Goal: Obtain resource: Download file/media

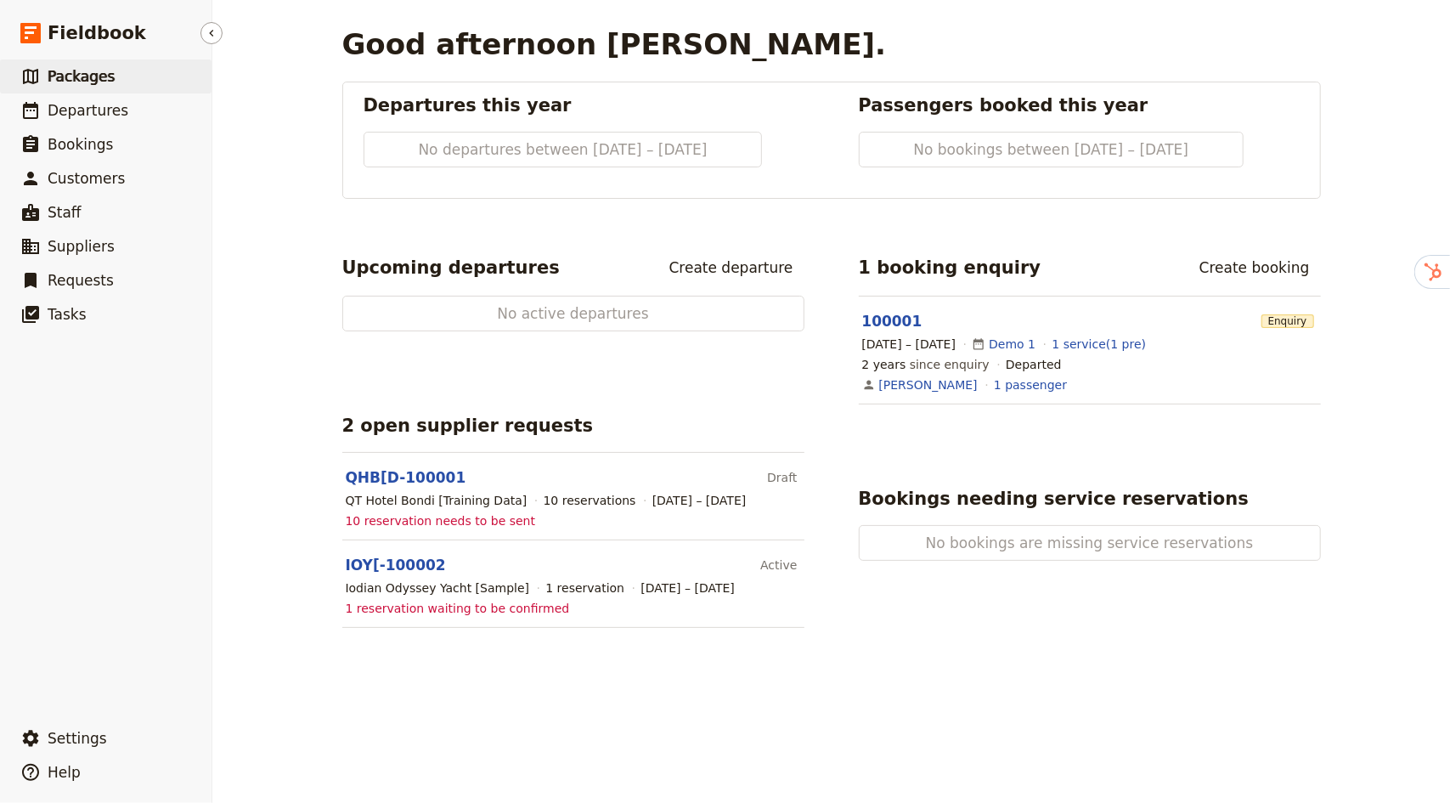
click at [93, 84] on span "Packages" at bounding box center [81, 76] width 67 height 17
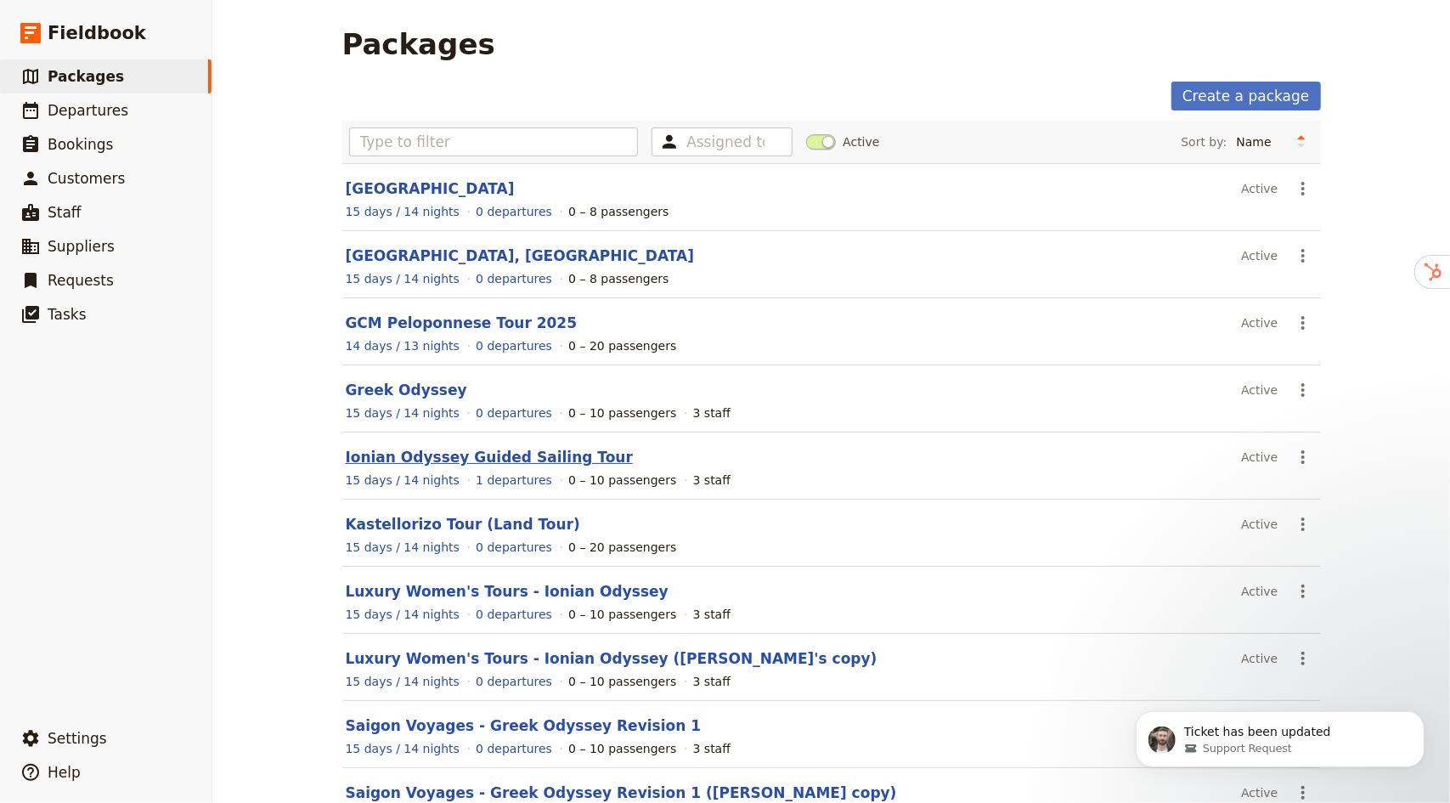
click at [473, 457] on link "Ionian Odyssey Guided Sailing Tour" at bounding box center [489, 457] width 287 height 17
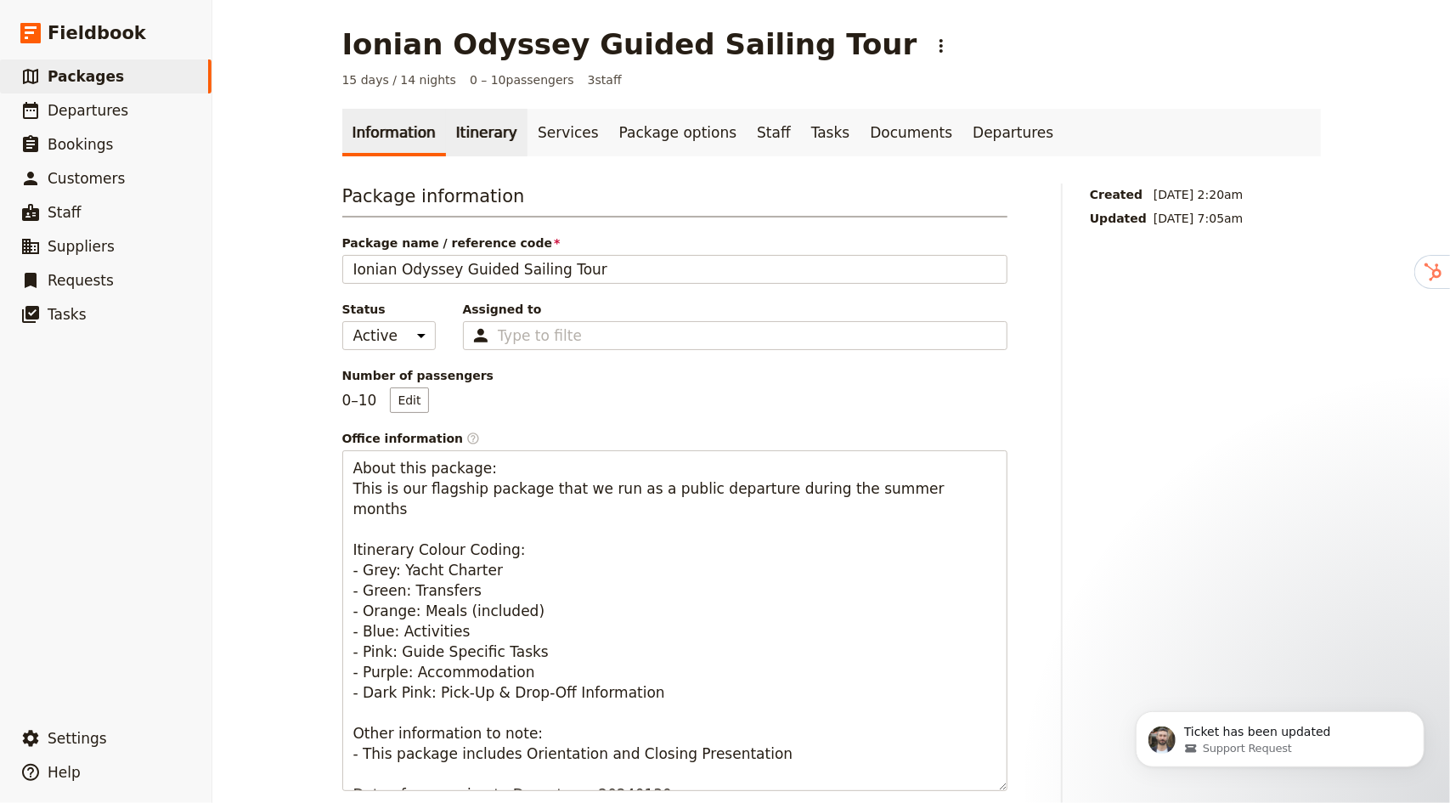
click at [454, 128] on link "Itinerary" at bounding box center [487, 133] width 82 height 48
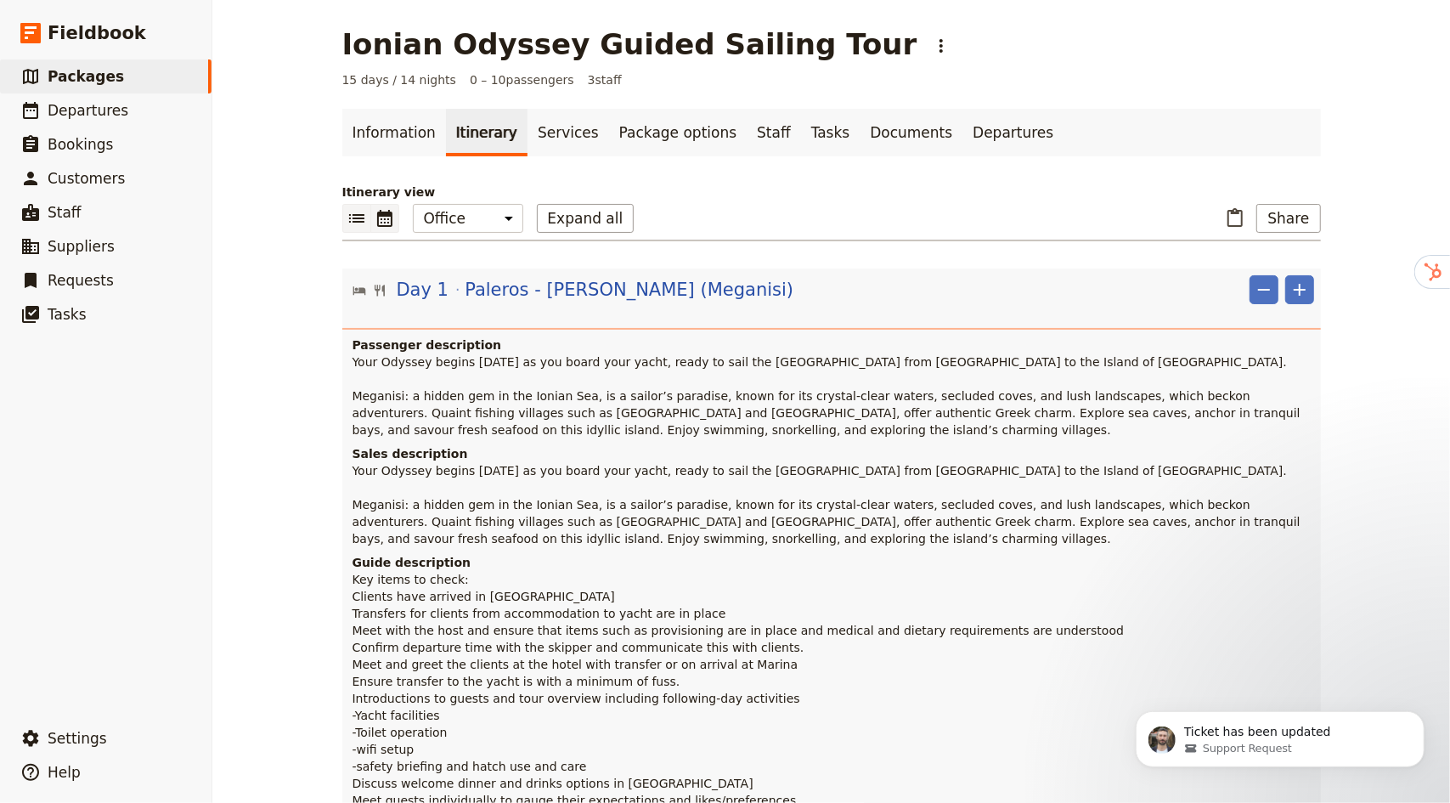
click at [379, 212] on icon "Calendar view" at bounding box center [384, 218] width 15 height 17
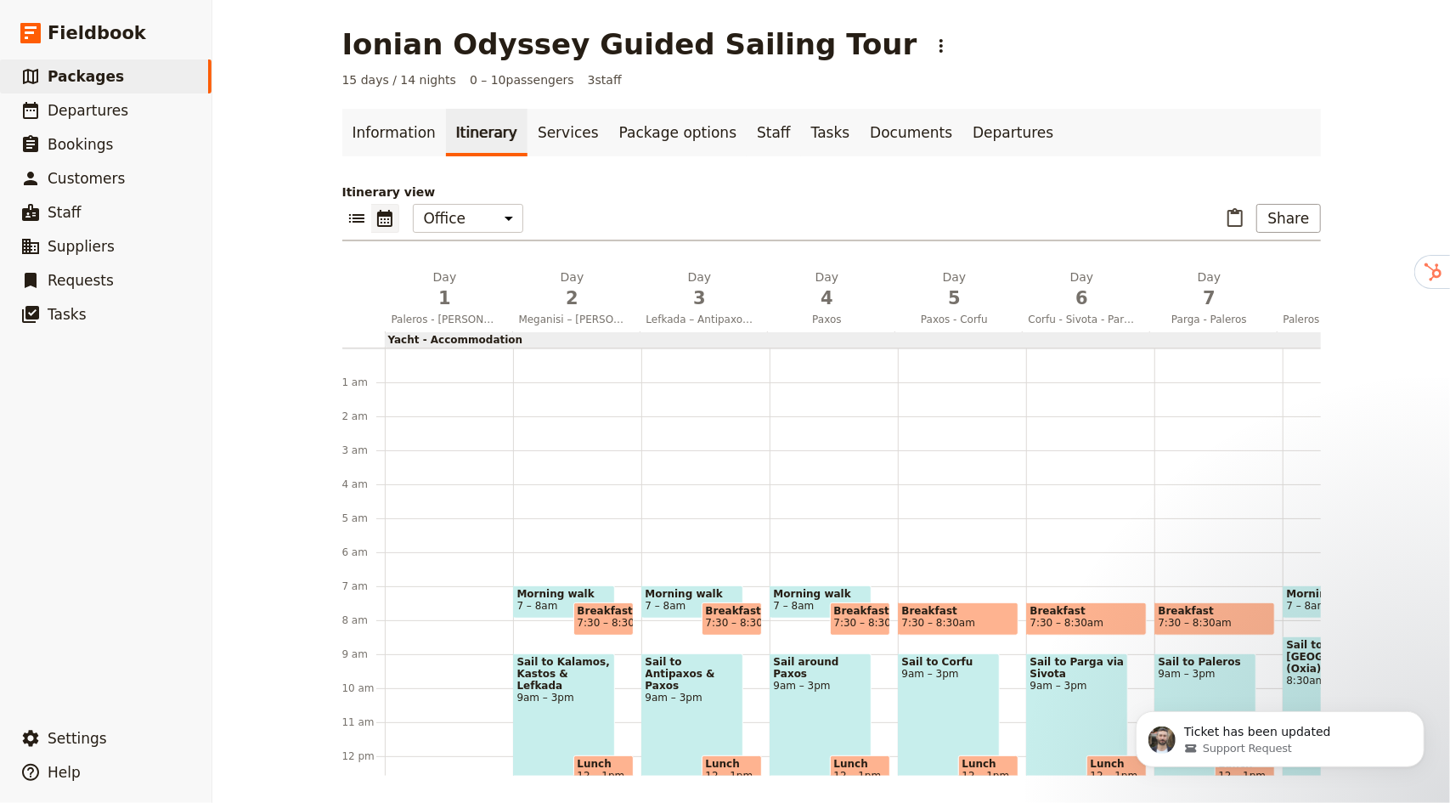
scroll to position [221, 0]
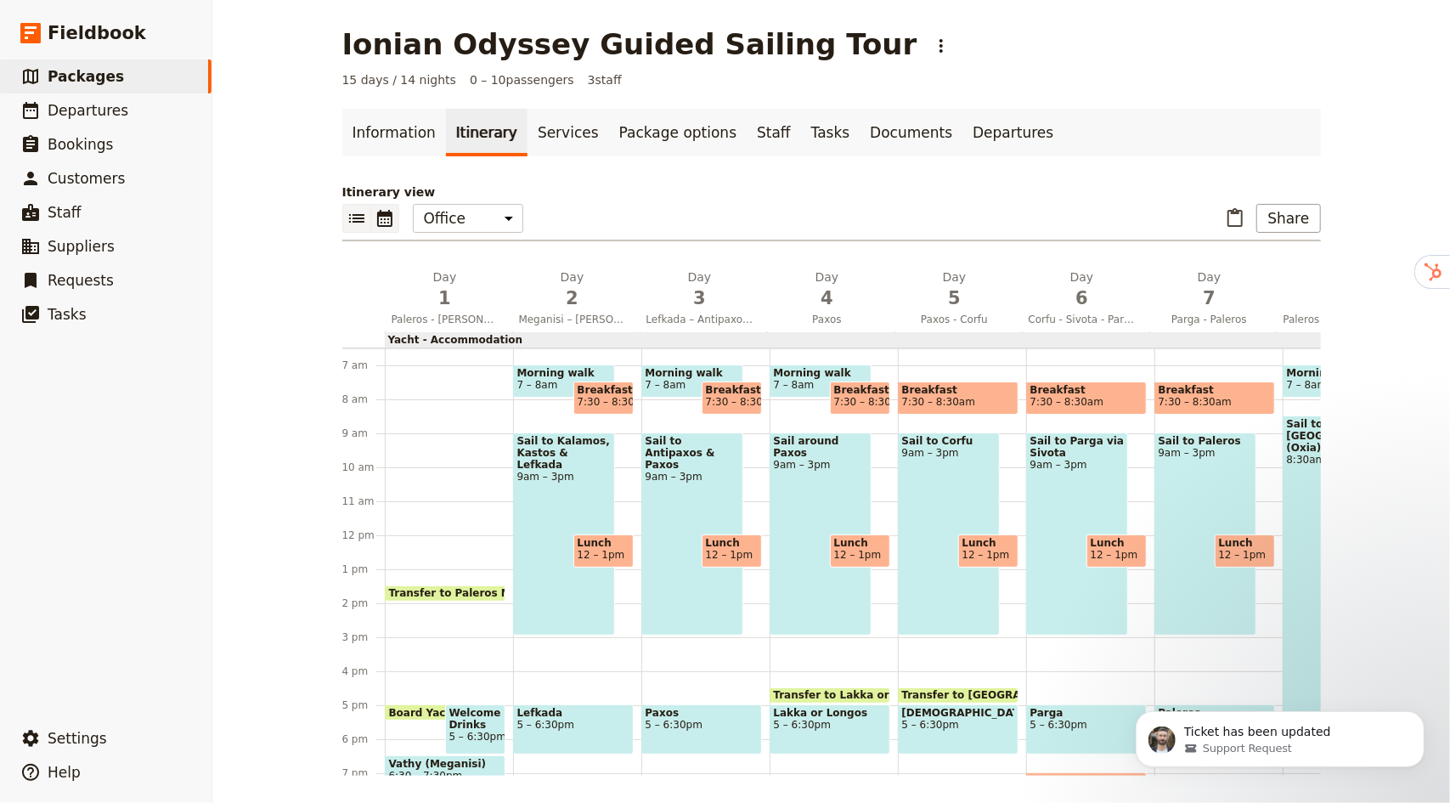
click at [353, 212] on icon "List view" at bounding box center [357, 218] width 20 height 20
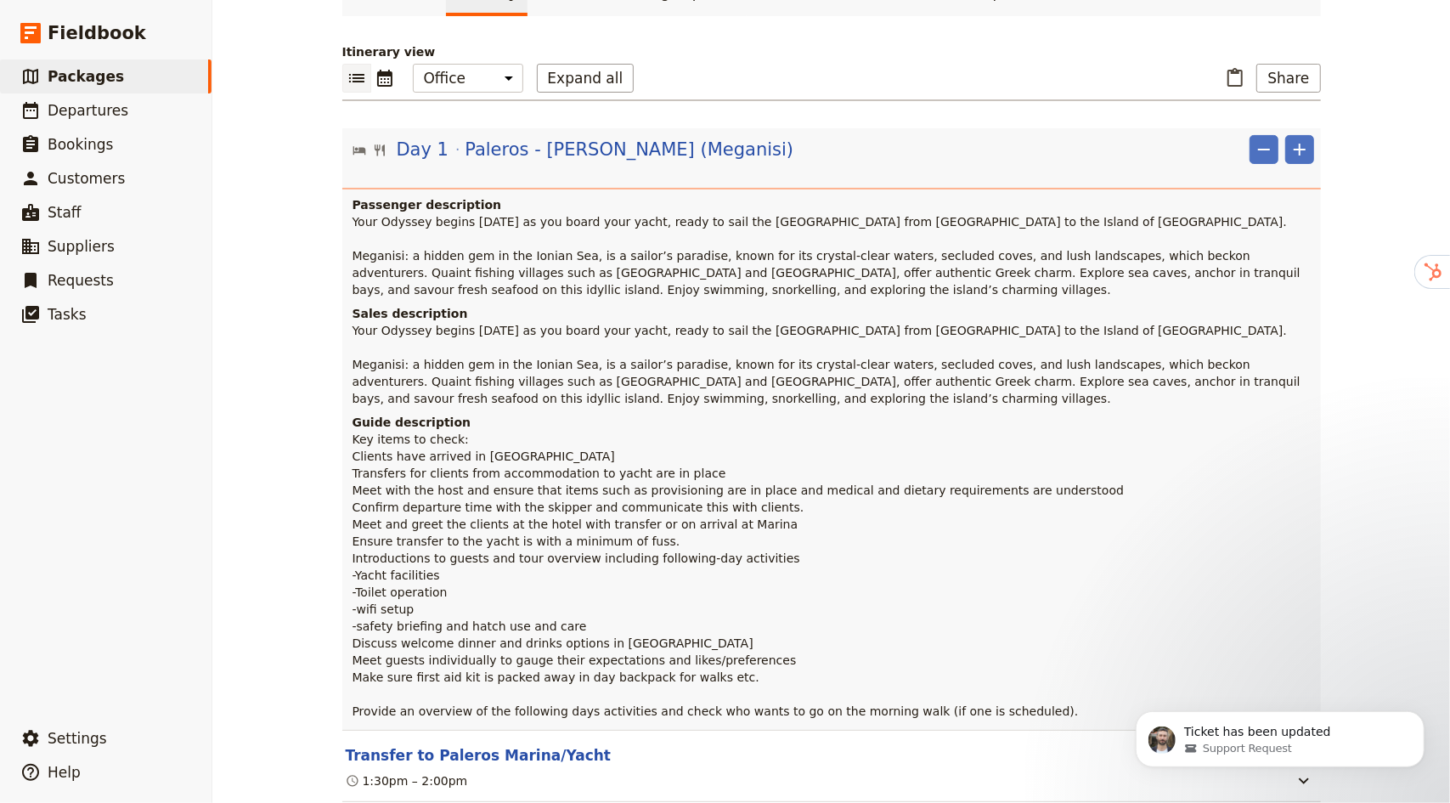
scroll to position [170, 0]
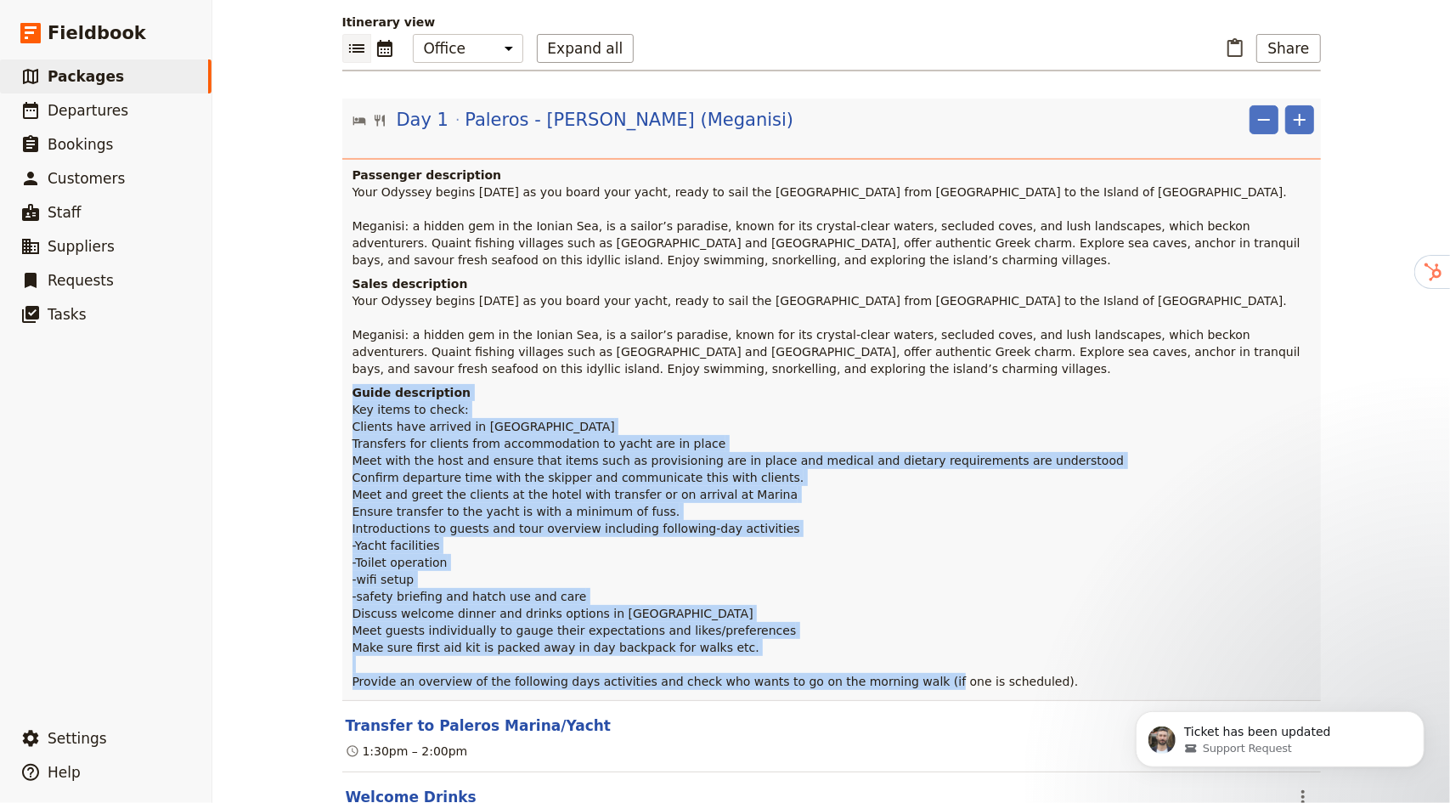
drag, startPoint x: 347, startPoint y: 390, endPoint x: 987, endPoint y: 676, distance: 701.7
click at [987, 676] on div "Guide description Key items to check: Clients have arrived in Paleros Transfers…" at bounding box center [831, 542] width 979 height 316
copy div "Guide description Key items to check: Clients have arrived in Paleros Transfers…"
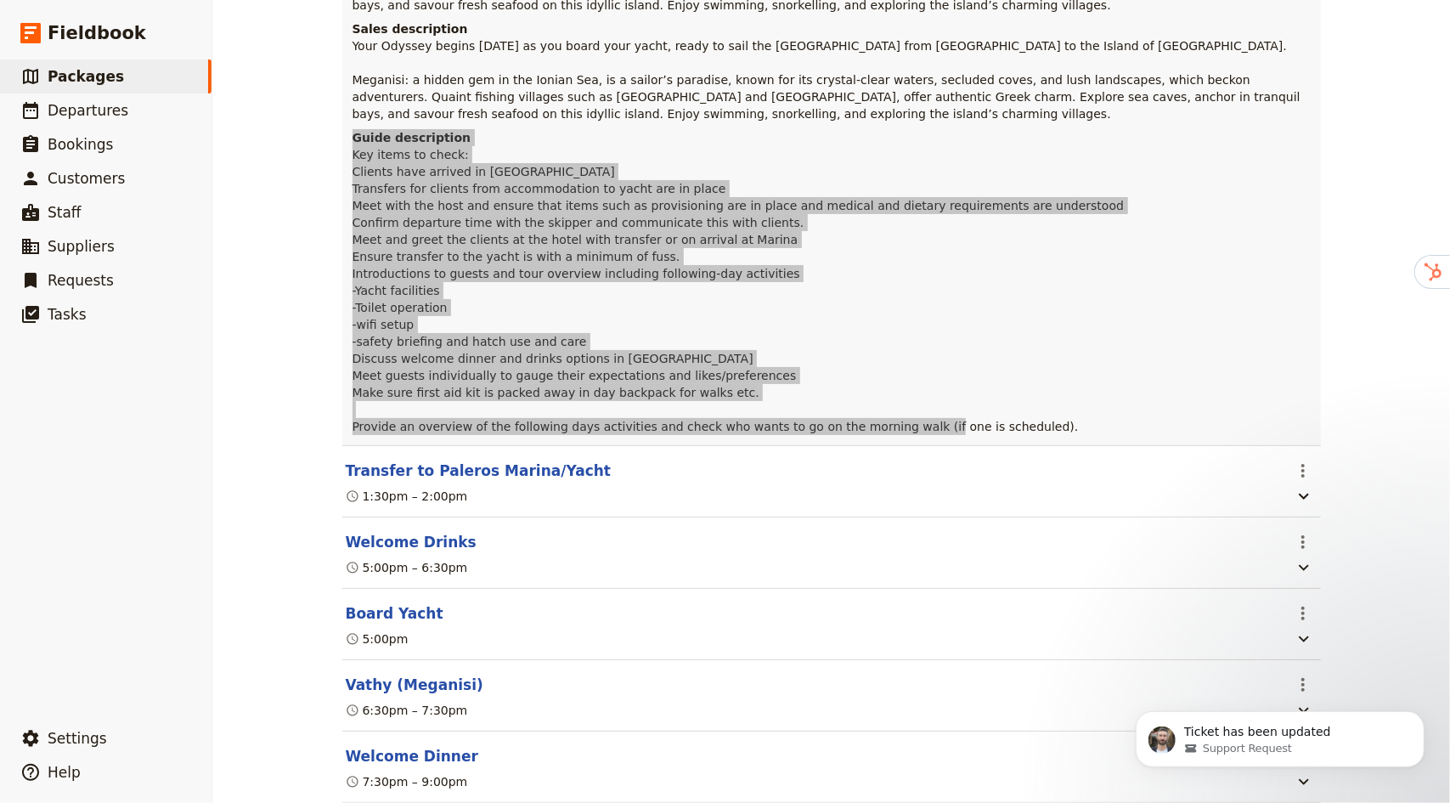
scroll to position [0, 0]
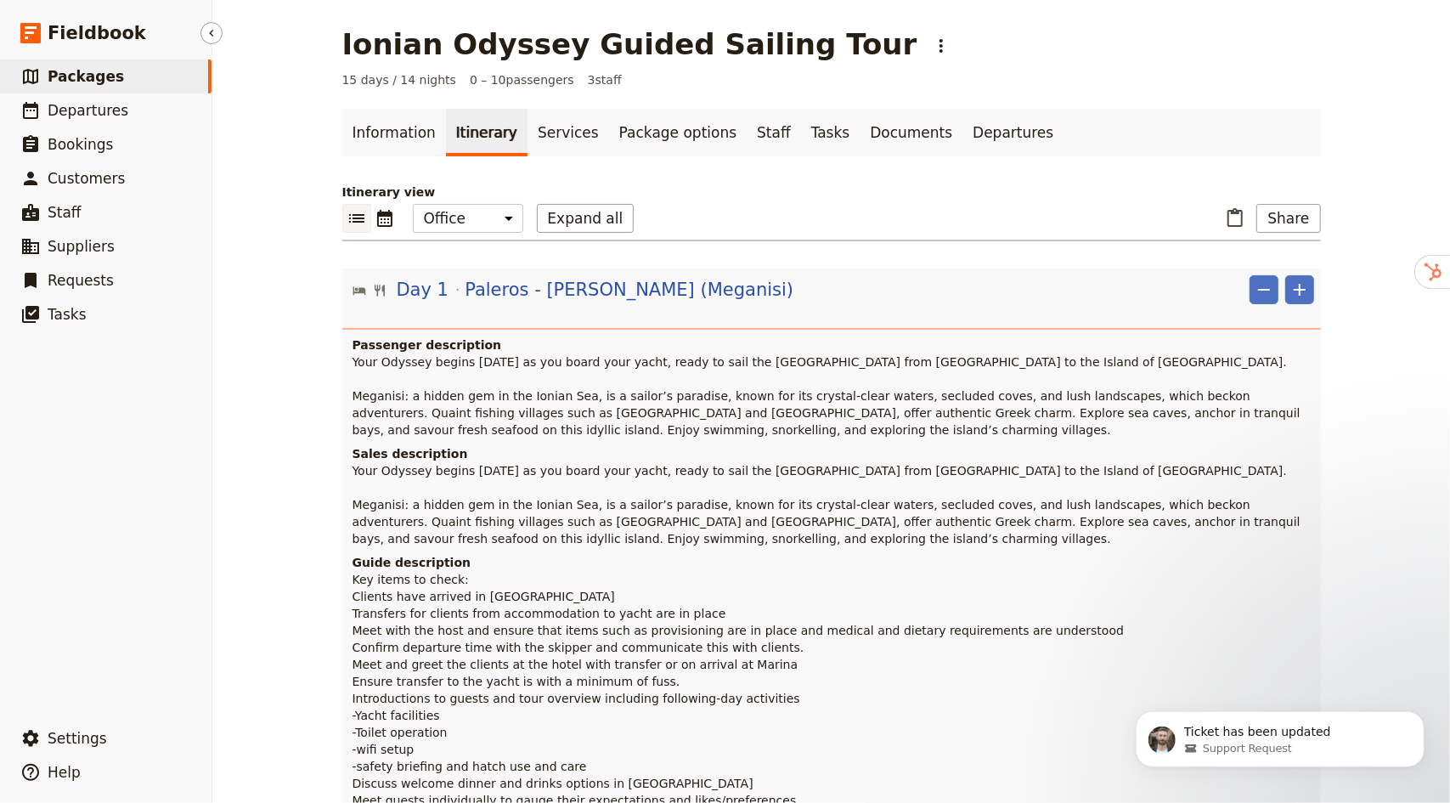
click at [106, 81] on span "Packages" at bounding box center [86, 76] width 76 height 17
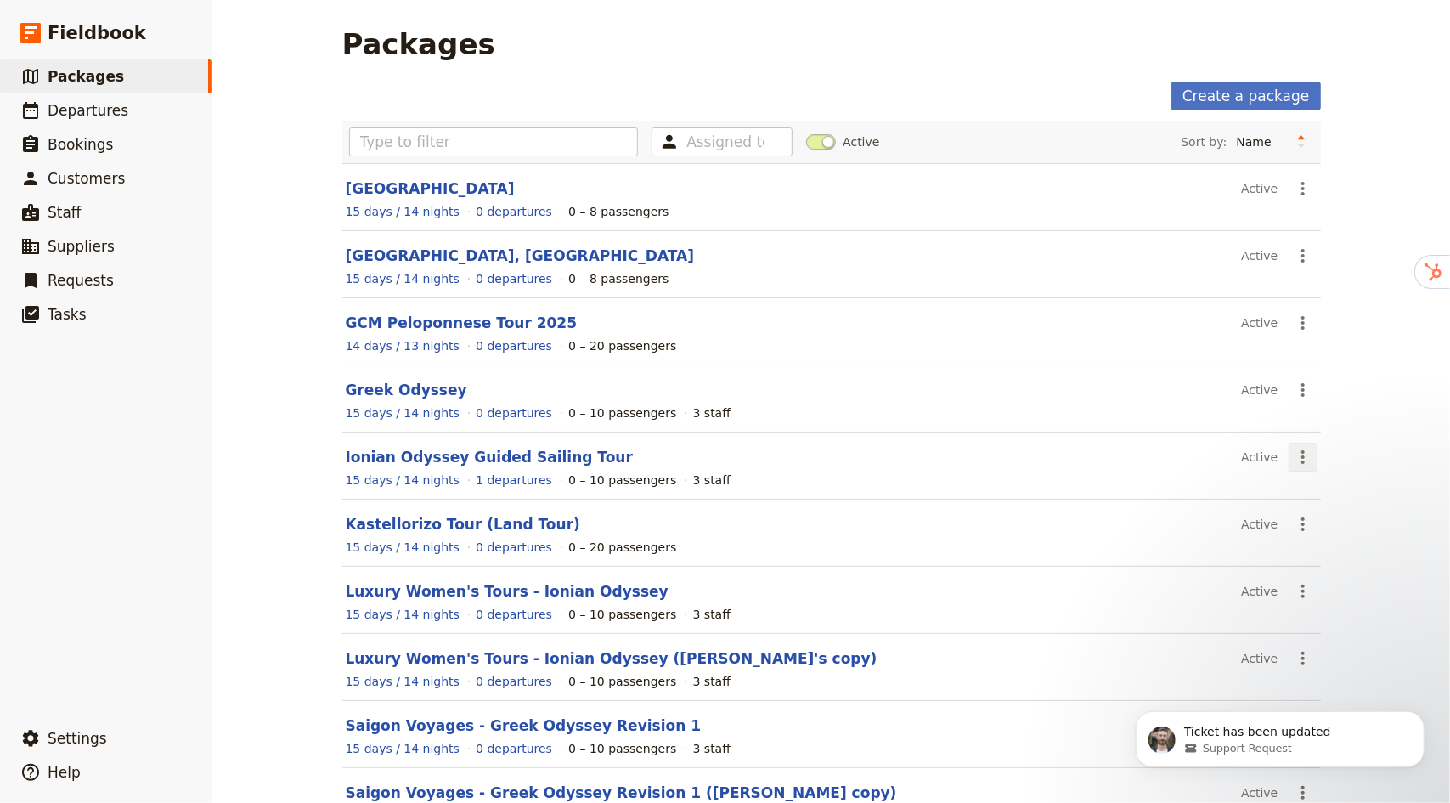
click at [1302, 454] on icon "Actions" at bounding box center [1303, 457] width 3 height 14
click at [530, 453] on link "Ionian Odyssey Guided Sailing Tour" at bounding box center [489, 457] width 287 height 17
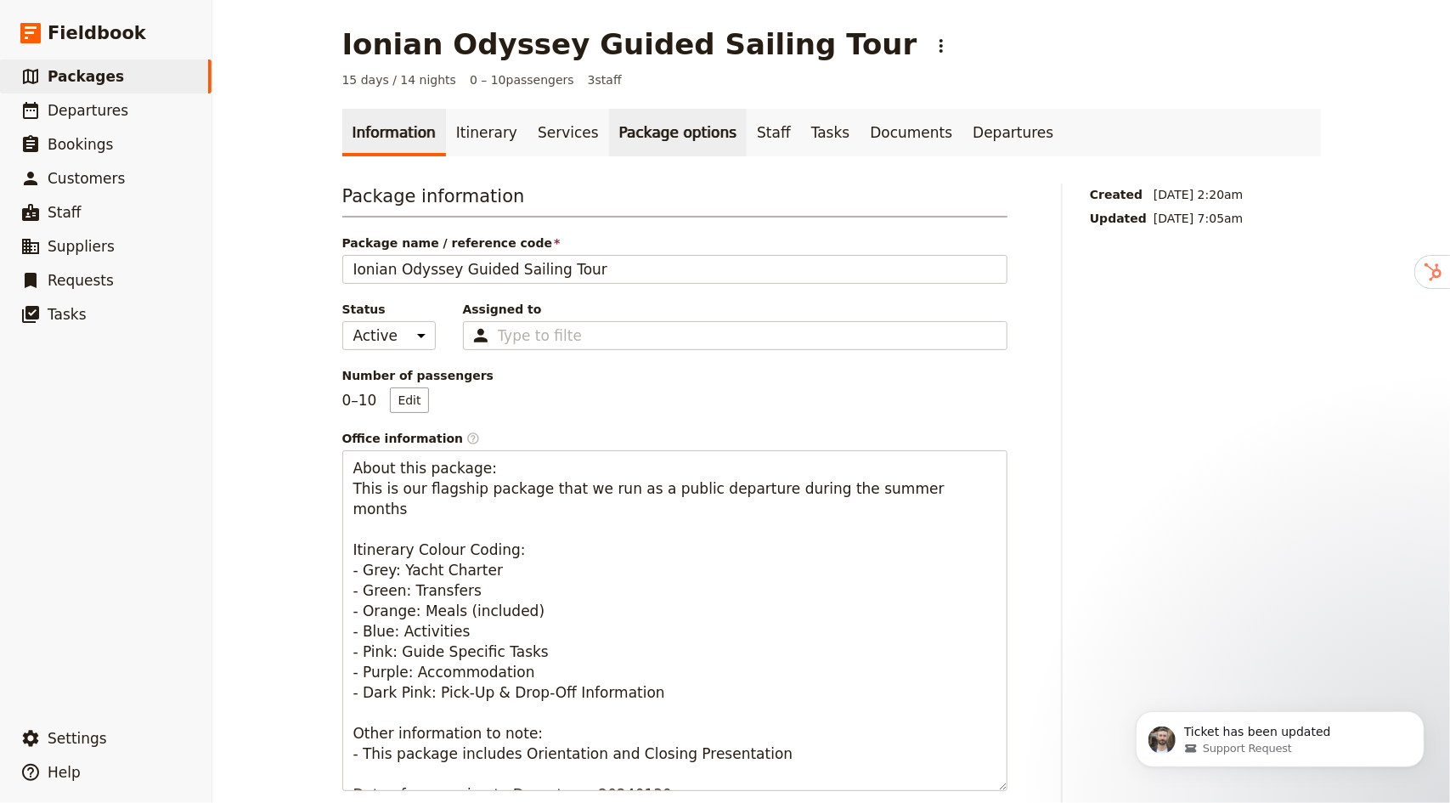
click at [658, 137] on link "Package options" at bounding box center [678, 133] width 138 height 48
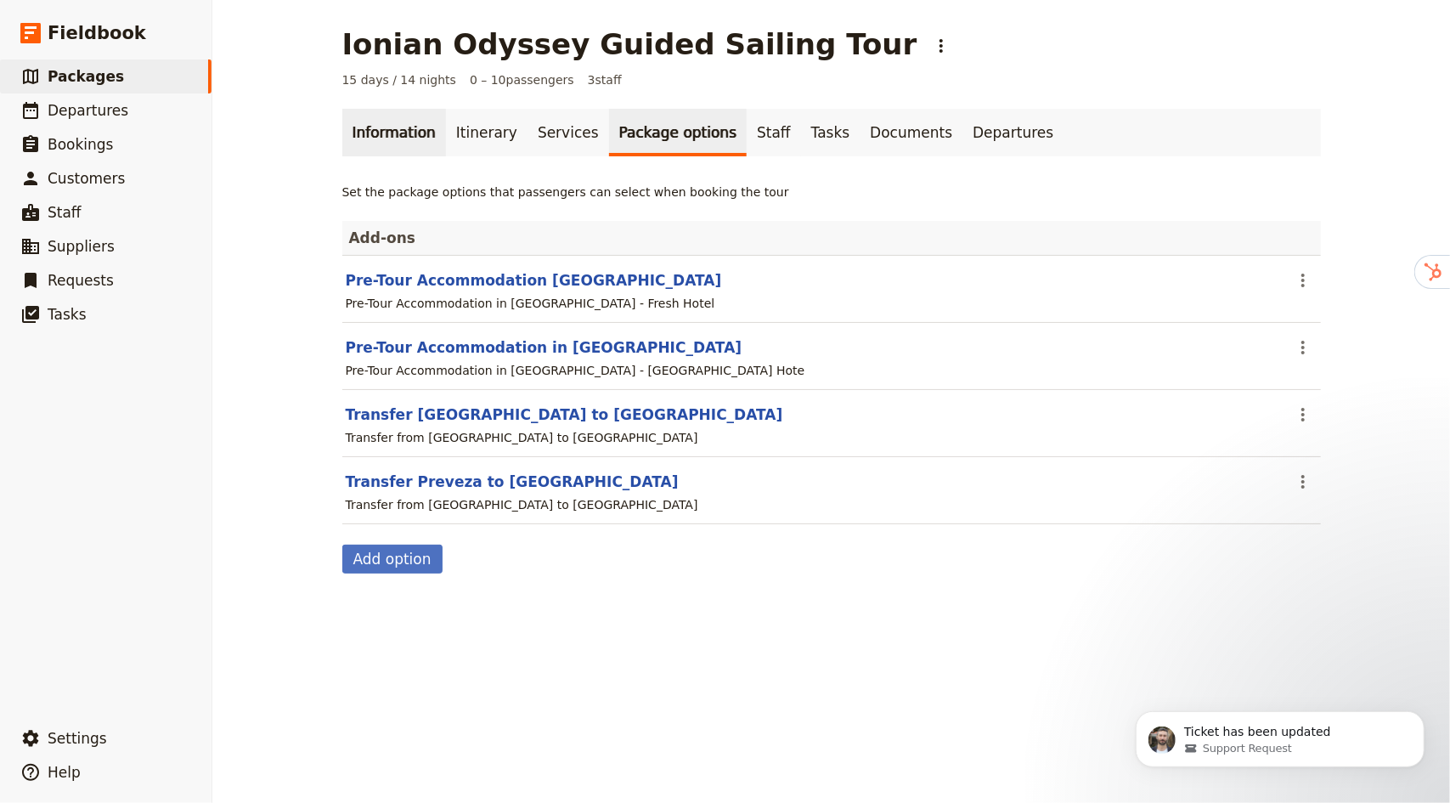
click at [409, 129] on link "Information" at bounding box center [394, 133] width 104 height 48
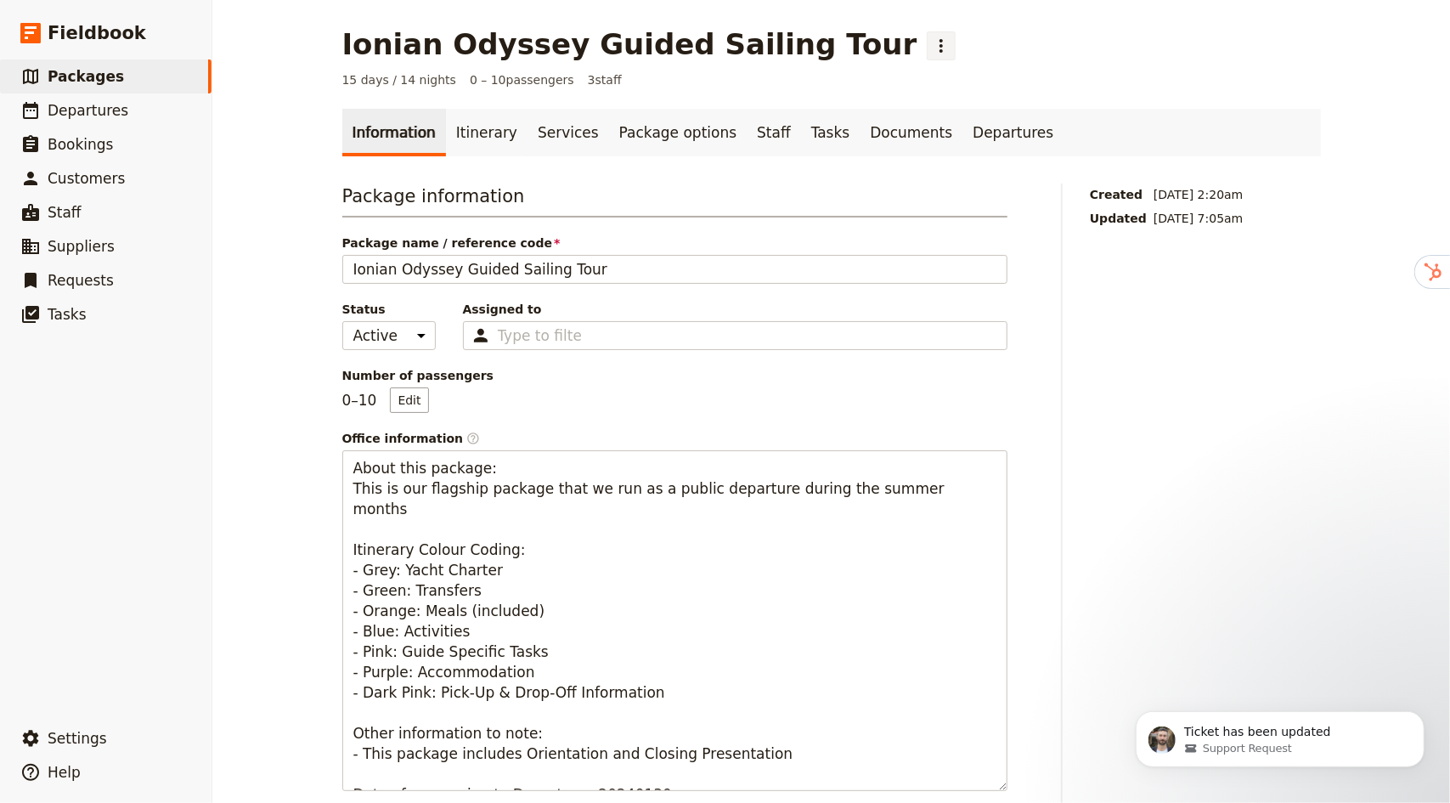
click at [940, 40] on icon "Actions" at bounding box center [941, 46] width 3 height 14
click at [897, 47] on div "Ionian Odyssey Guided Sailing Tour ​" at bounding box center [831, 44] width 979 height 34
click at [71, 80] on span "Packages" at bounding box center [86, 76] width 76 height 17
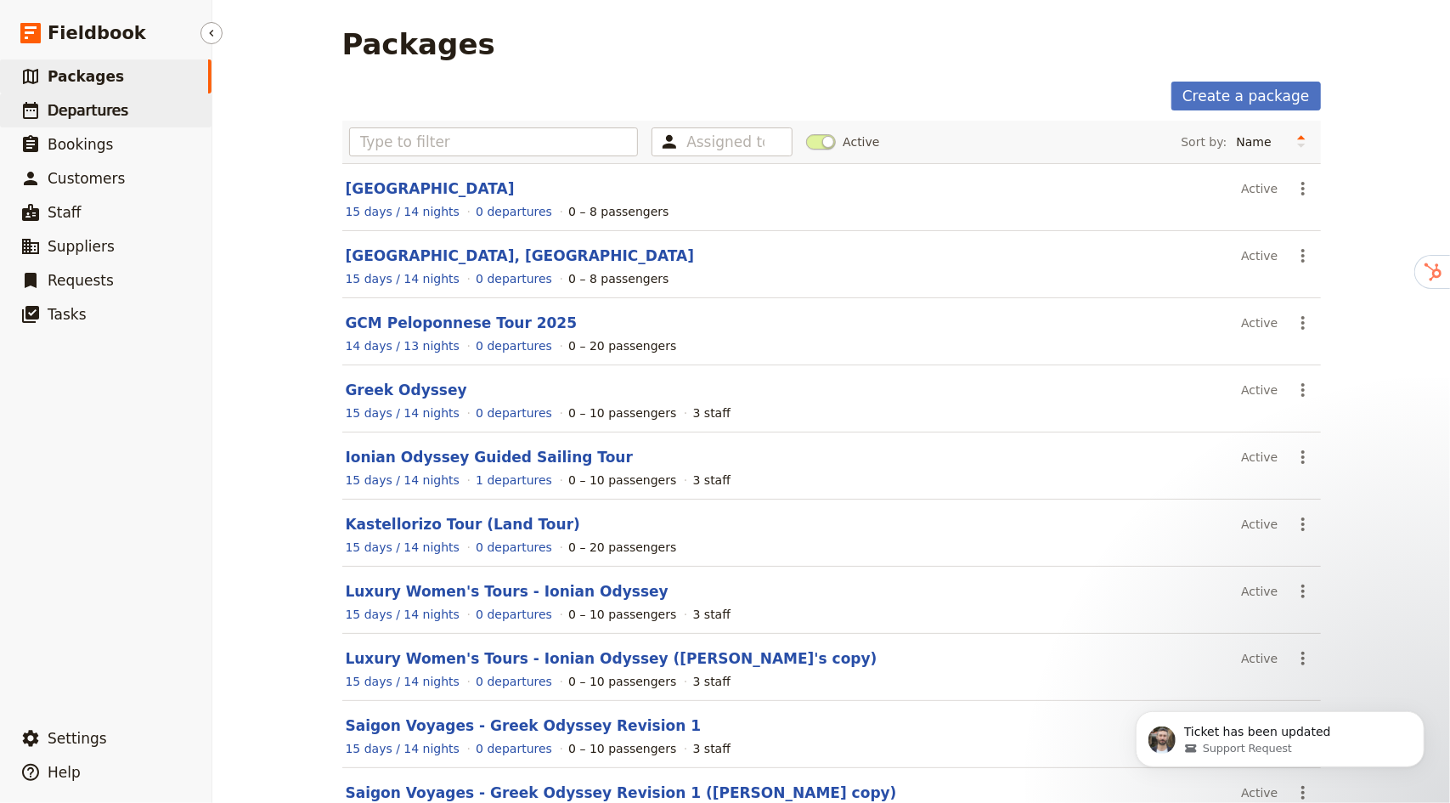
click at [87, 106] on span "Departures" at bounding box center [88, 110] width 81 height 17
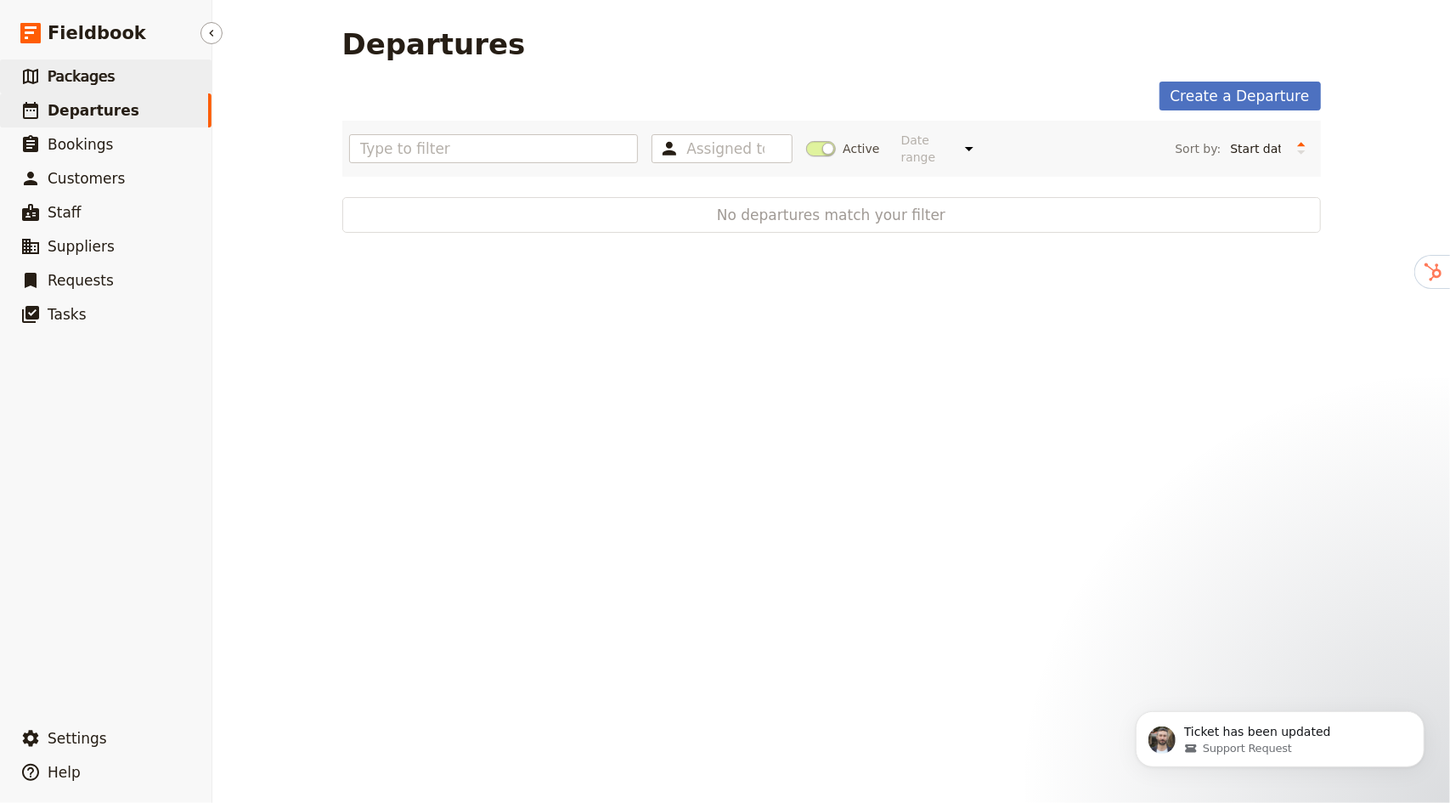
click at [99, 76] on span "Packages" at bounding box center [81, 76] width 67 height 17
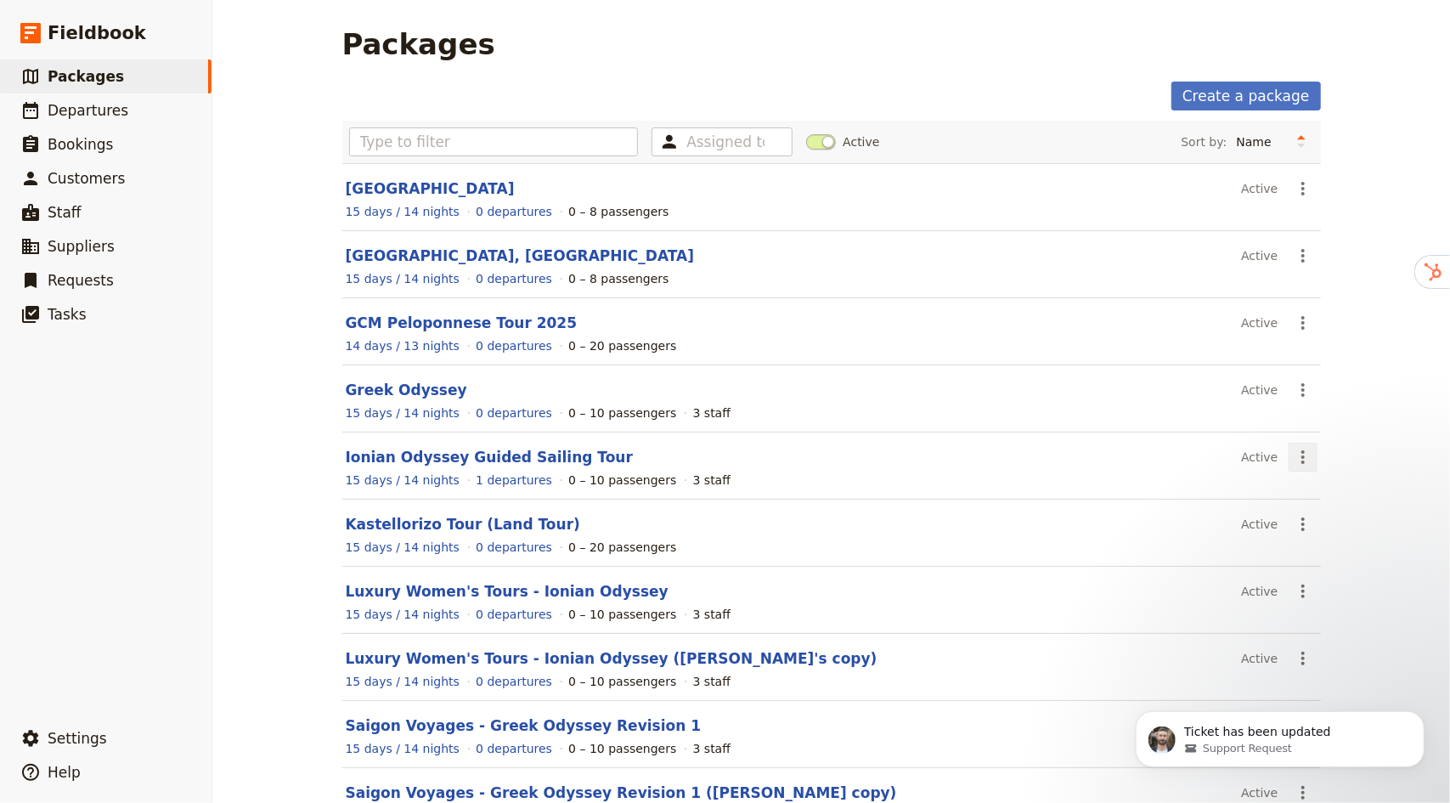
click at [1302, 458] on icon "Actions" at bounding box center [1303, 457] width 3 height 14
click at [1311, 486] on span "View package" at bounding box center [1335, 491] width 82 height 17
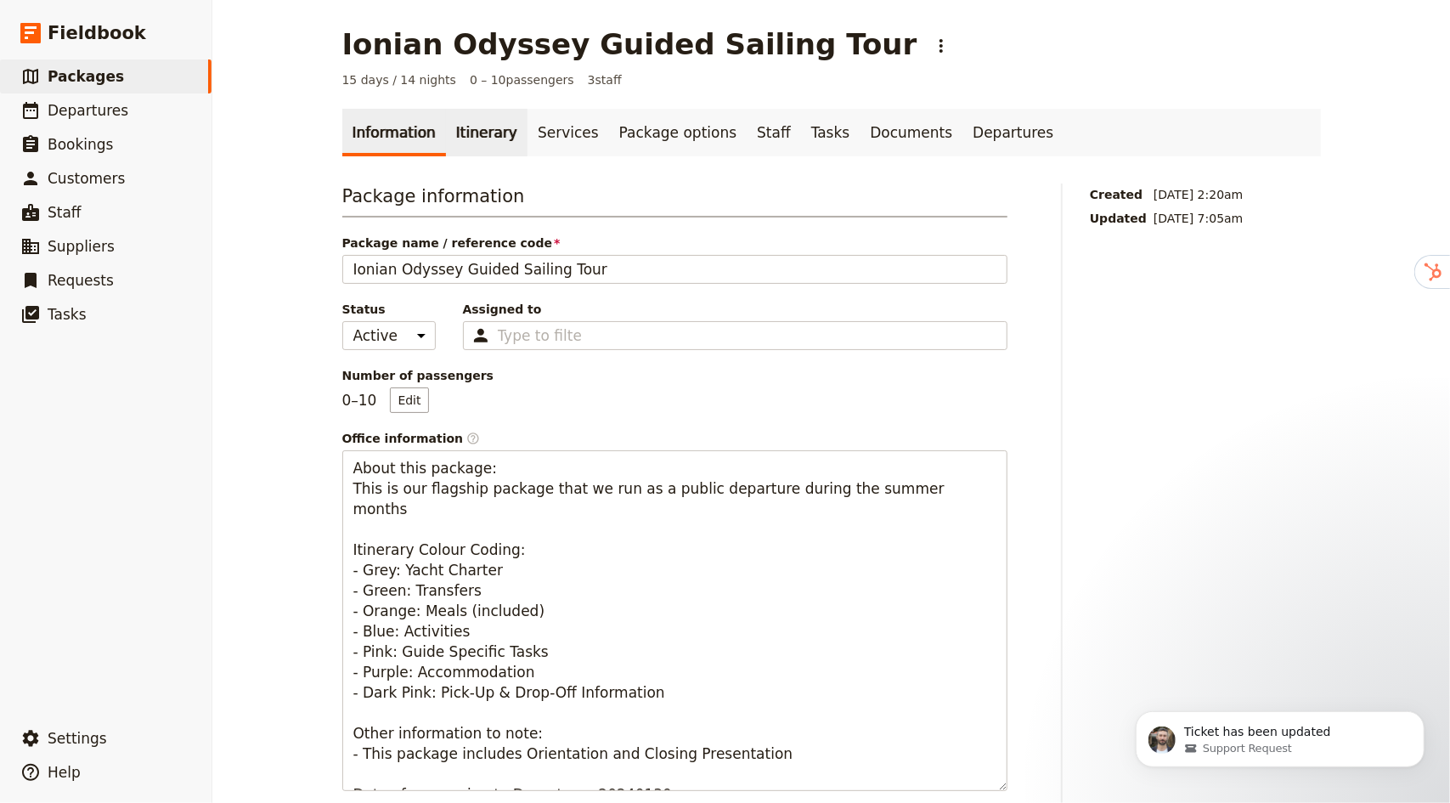
click at [475, 130] on link "Itinerary" at bounding box center [487, 133] width 82 height 48
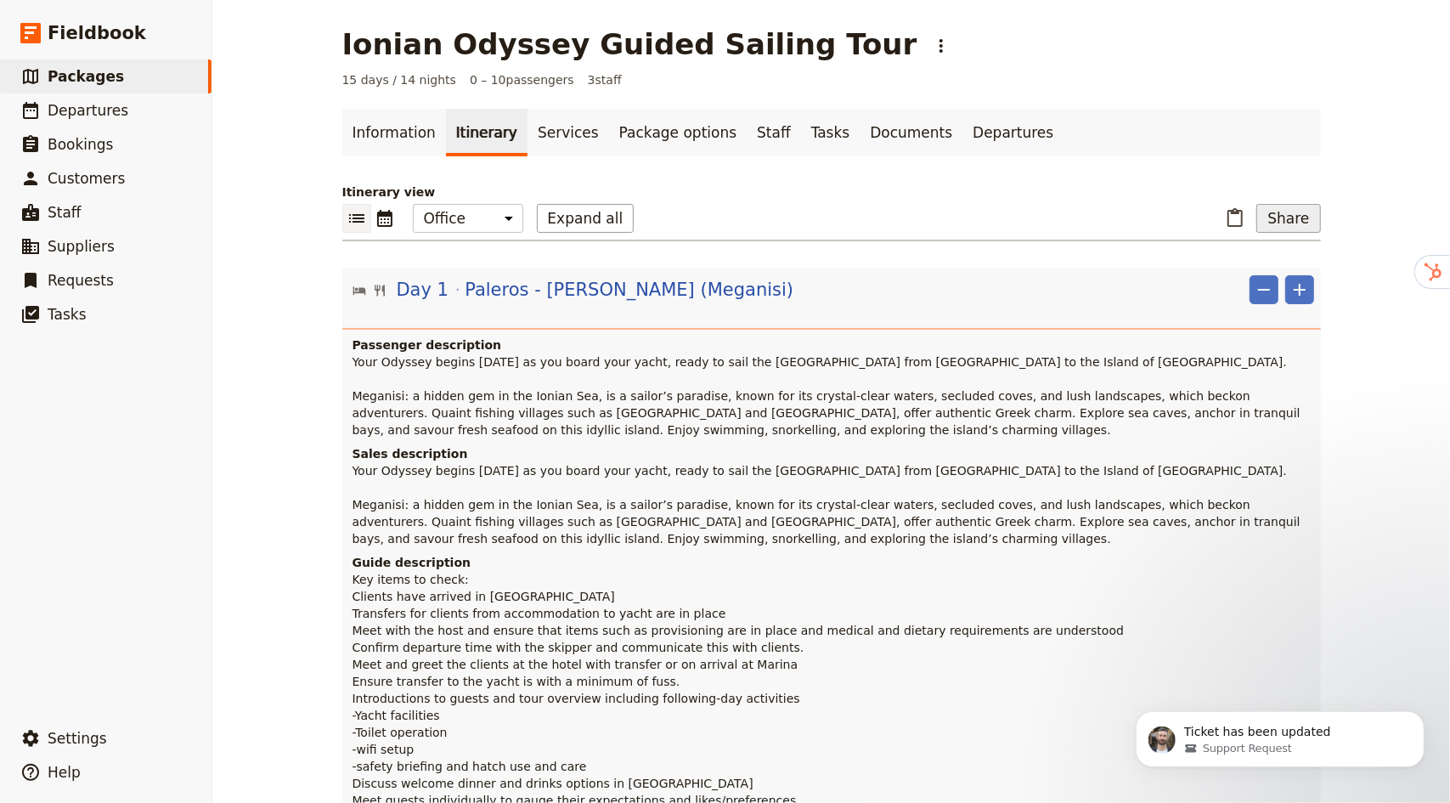
click at [1298, 212] on button "Share" at bounding box center [1289, 218] width 64 height 29
click at [1261, 257] on span "Guide itinerary" at bounding box center [1233, 254] width 89 height 17
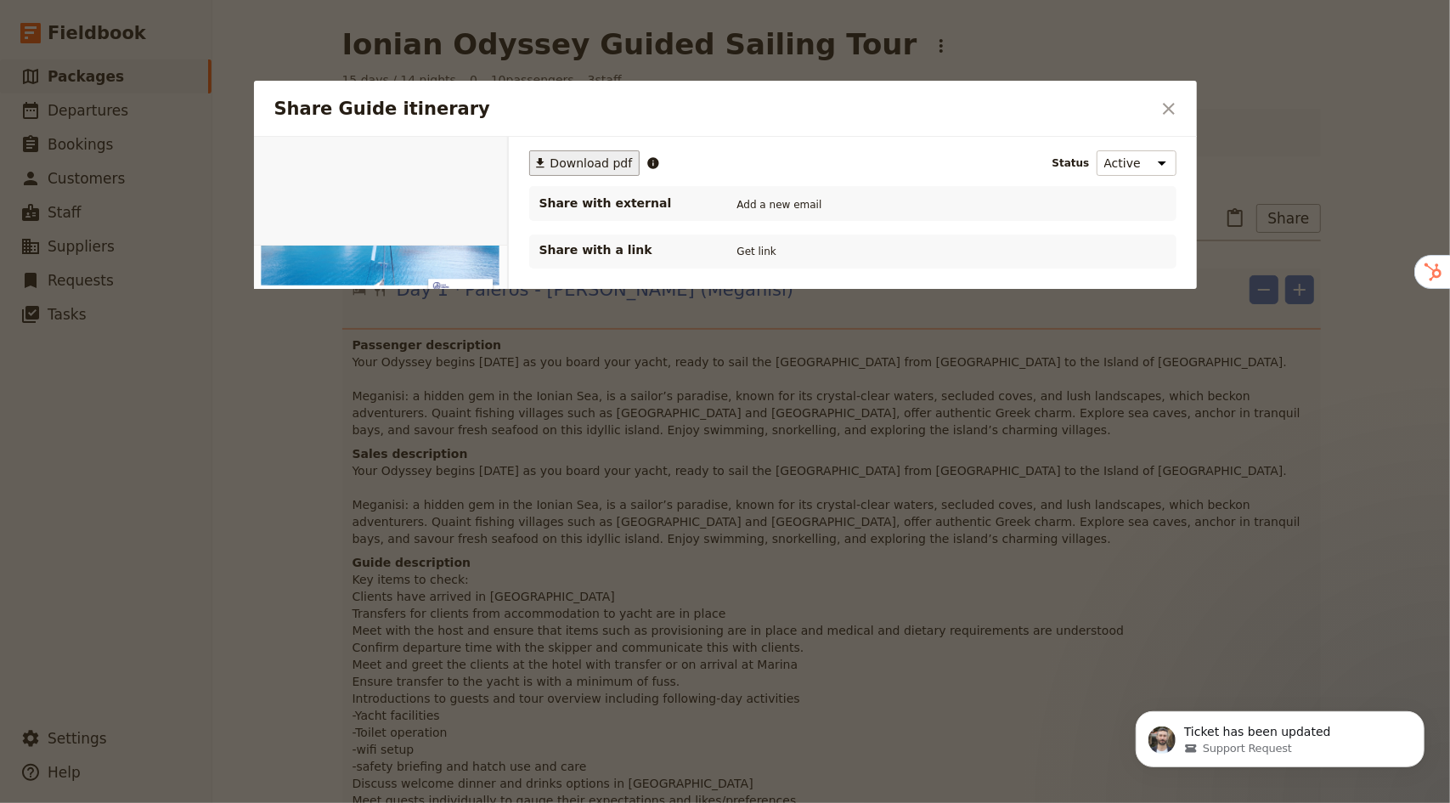
click at [566, 155] on span "Download pdf" at bounding box center [592, 163] width 82 height 17
